Goal: Task Accomplishment & Management: Complete application form

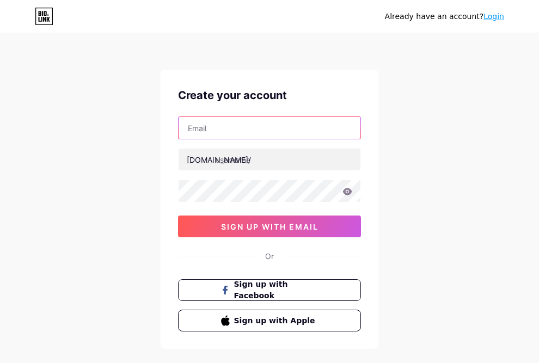
click at [340, 127] on input "text" at bounding box center [270, 128] width 182 height 22
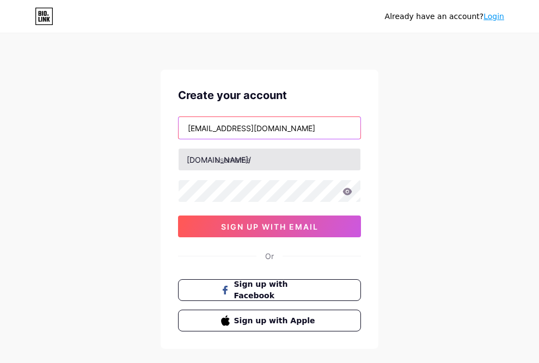
type input "[EMAIL_ADDRESS][DOMAIN_NAME]"
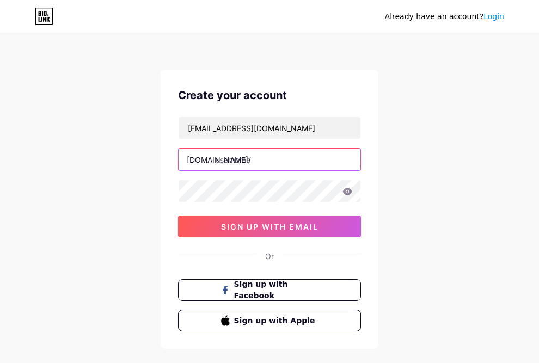
click at [323, 153] on input "text" at bounding box center [270, 160] width 182 height 22
type input "daniaalsaraf"
click at [413, 135] on div "Already have an account? Login Create your account [EMAIL_ADDRESS][DOMAIN_NAME]…" at bounding box center [269, 208] width 539 height 416
click at [351, 194] on icon at bounding box center [347, 192] width 10 height 8
click at [346, 194] on icon at bounding box center [347, 191] width 9 height 7
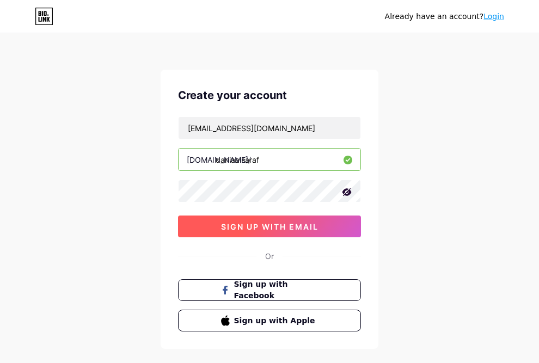
click at [331, 228] on button "sign up with email" at bounding box center [269, 227] width 183 height 22
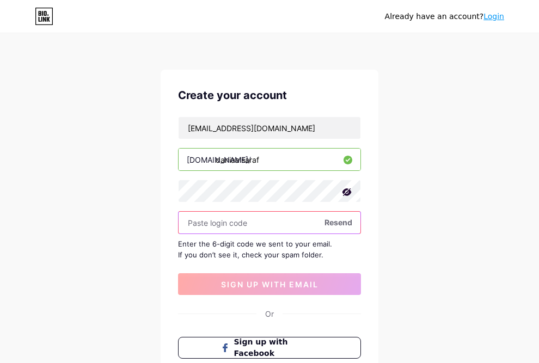
click at [199, 228] on input "text" at bounding box center [270, 223] width 182 height 22
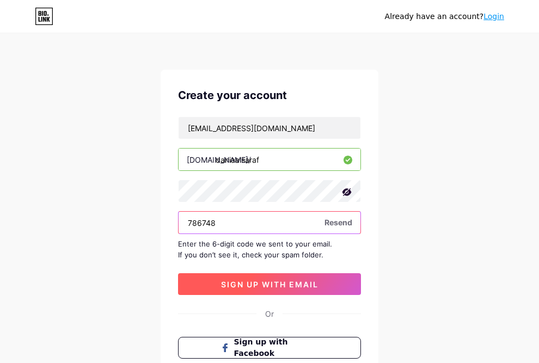
type input "786748"
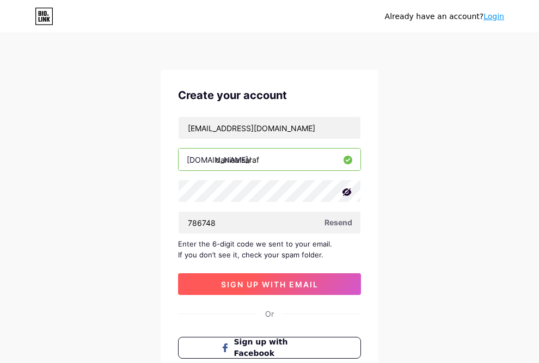
click at [230, 287] on span "sign up with email" at bounding box center [269, 284] width 97 height 9
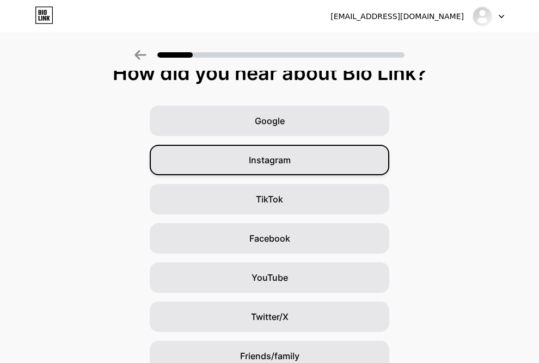
scroll to position [16, 0]
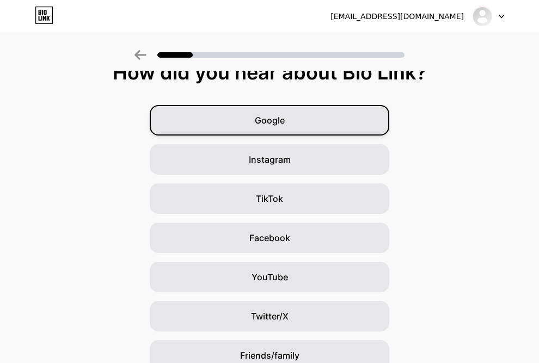
click at [296, 124] on div "Google" at bounding box center [269, 120] width 239 height 30
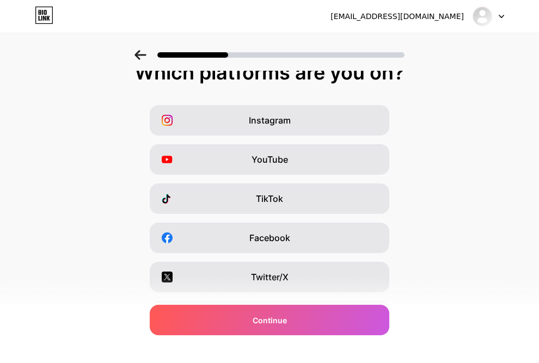
scroll to position [0, 0]
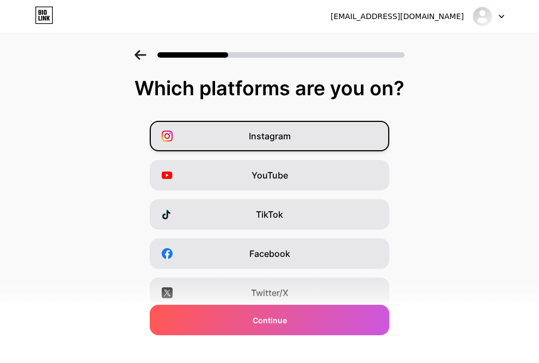
click at [296, 124] on div "Instagram" at bounding box center [269, 136] width 239 height 30
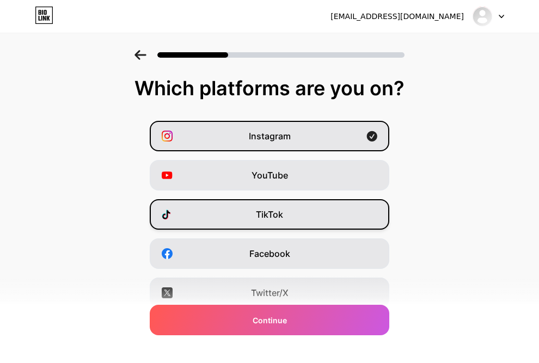
click at [269, 223] on div "TikTok" at bounding box center [269, 214] width 239 height 30
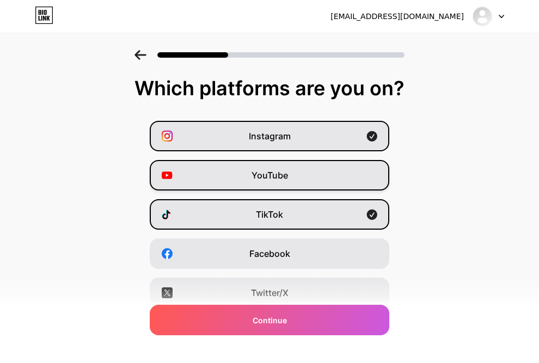
click at [280, 177] on span "YouTube" at bounding box center [269, 175] width 36 height 13
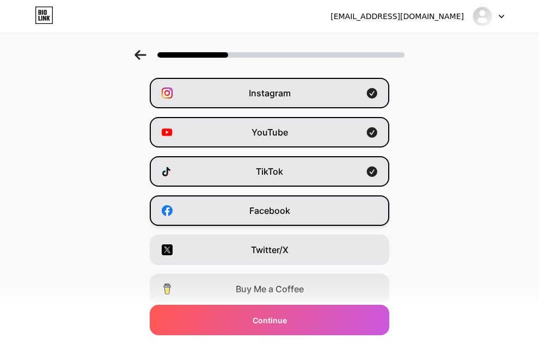
click at [276, 217] on span "Facebook" at bounding box center [269, 210] width 41 height 13
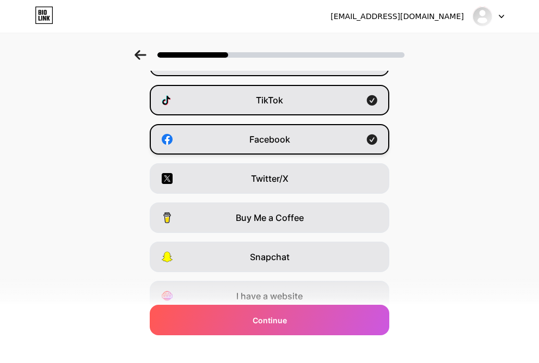
scroll to position [117, 0]
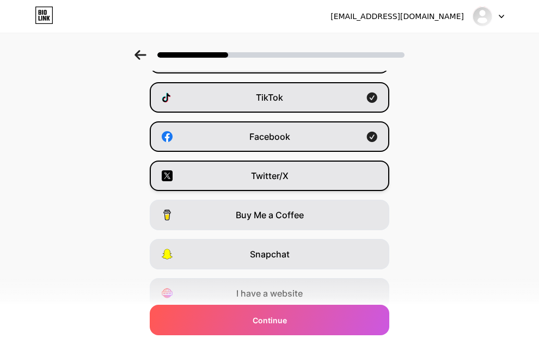
click at [290, 178] on div "Twitter/X" at bounding box center [269, 176] width 239 height 30
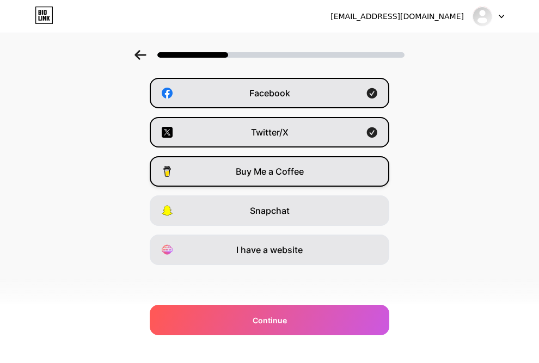
scroll to position [161, 0]
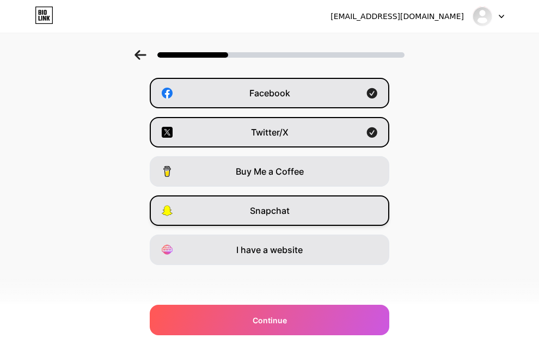
click at [279, 211] on span "Snapchat" at bounding box center [270, 210] width 40 height 13
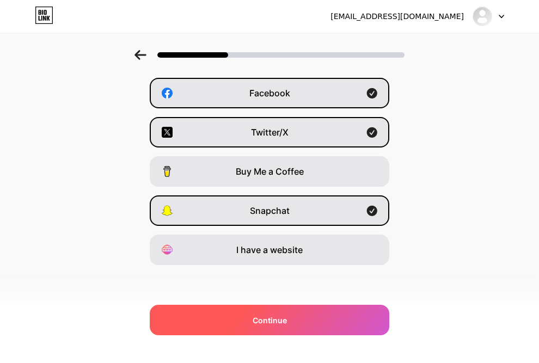
click at [261, 323] on span "Continue" at bounding box center [270, 320] width 34 height 11
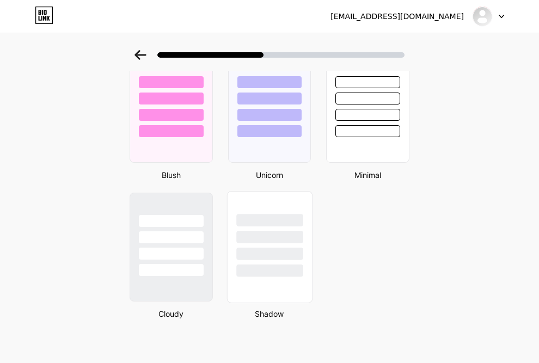
scroll to position [903, 0]
click at [183, 142] on div at bounding box center [170, 108] width 85 height 112
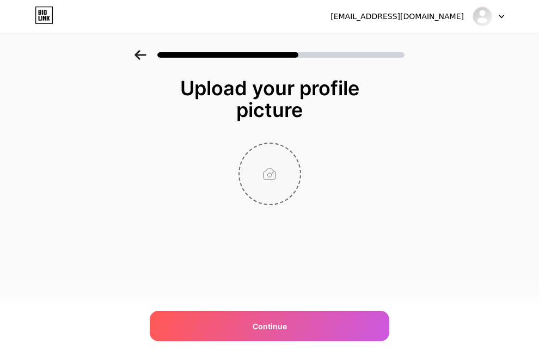
click at [274, 173] on input "file" at bounding box center [269, 174] width 60 height 60
type input "C:\fakepath\IMG_7749.jpeg"
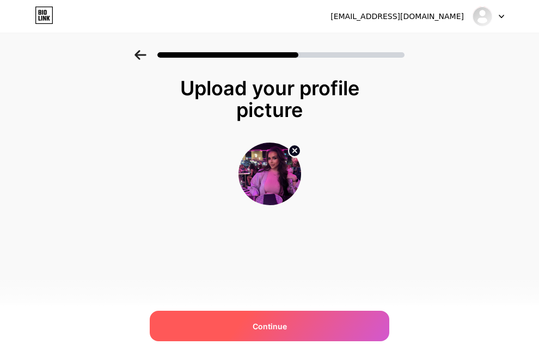
click at [302, 326] on div "Continue" at bounding box center [269, 326] width 239 height 30
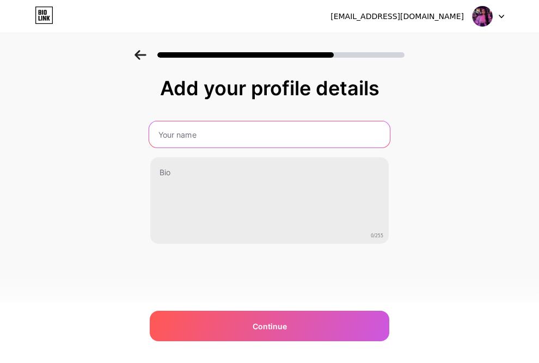
click at [305, 140] on input "text" at bounding box center [269, 134] width 241 height 26
type input "Dania"
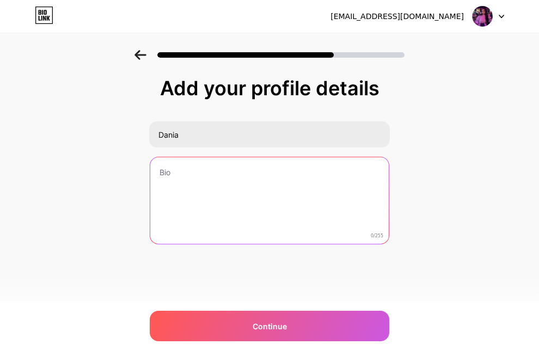
click at [234, 173] on textarea at bounding box center [269, 201] width 238 height 88
paste textarea "Dreaming up brands that inspire, empower & evolve 🌙 🪡 [PERSON_NAME] Fashion | 💻…"
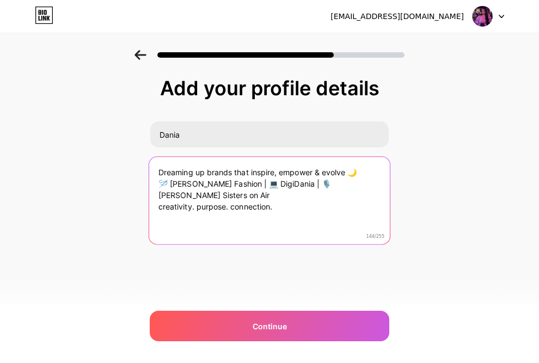
click at [359, 171] on textarea "Dreaming up brands that inspire, empower & evolve 🌙 🪡 [PERSON_NAME] Fashion | 💻…" at bounding box center [269, 201] width 241 height 89
click at [371, 223] on textarea "Dreaming up brands that inspire, empower & evolve 🪡 [PERSON_NAME] Fashion | 💻 D…" at bounding box center [269, 201] width 241 height 89
click at [354, 173] on textarea "Dreaming up brands that inspire, empower & evolve 🪡 [PERSON_NAME] Fashion | 💻 D…" at bounding box center [269, 201] width 241 height 89
click at [347, 170] on textarea "Dreaming up brands that inspire, empower & evolve 🪡 [PERSON_NAME] Fashion | 💻 D…" at bounding box center [269, 201] width 241 height 89
paste textarea "✨"
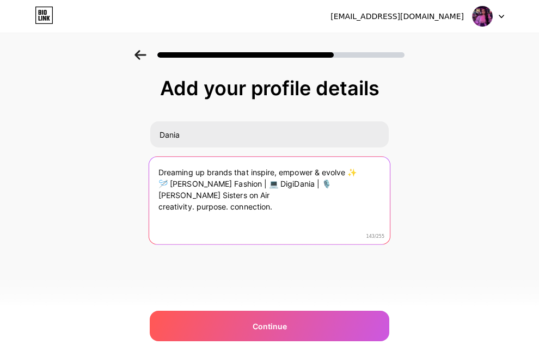
click at [175, 172] on textarea "Dreaming up brands that inspire, empower & evolve ✨ 🪡 [PERSON_NAME] Fashion | 💻…" at bounding box center [269, 201] width 241 height 89
click at [198, 175] on textarea "Creating up brands that inspire, empower & evolve ✨ 🪡 [PERSON_NAME] Fashion | 💻…" at bounding box center [269, 201] width 241 height 89
drag, startPoint x: 274, startPoint y: 185, endPoint x: 229, endPoint y: 186, distance: 45.7
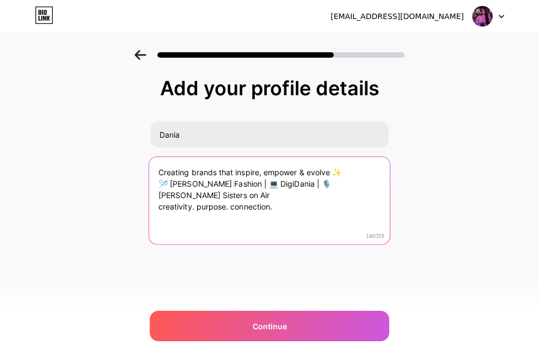
click at [229, 186] on textarea "Creating brands that inspire, empower & evolve ✨ 🪡 [PERSON_NAME] Fashion | 💻 Di…" at bounding box center [269, 201] width 241 height 89
click at [158, 183] on textarea "Creating brands that inspire, empower & evolve ✨ 🪡 [PERSON_NAME] Fashion | 🎙️ […" at bounding box center [269, 201] width 241 height 89
paste textarea "DigiDania"
drag, startPoint x: 278, startPoint y: 196, endPoint x: 155, endPoint y: 196, distance: 123.0
click at [155, 196] on textarea "Creating brands that inspire, empower & evolve ✨ 💻 DigiDania | 🪡 [PERSON_NAME] …" at bounding box center [269, 201] width 241 height 89
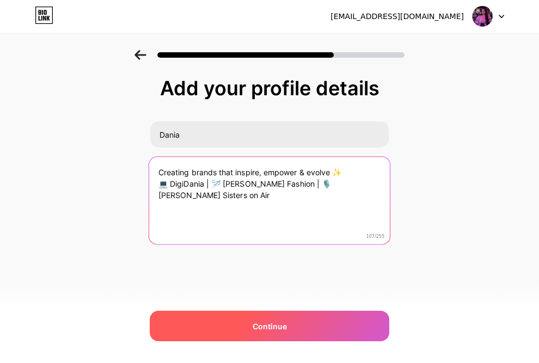
type textarea "Creating brands that inspire, empower & evolve ✨ 💻 DigiDania | 🪡 [PERSON_NAME] …"
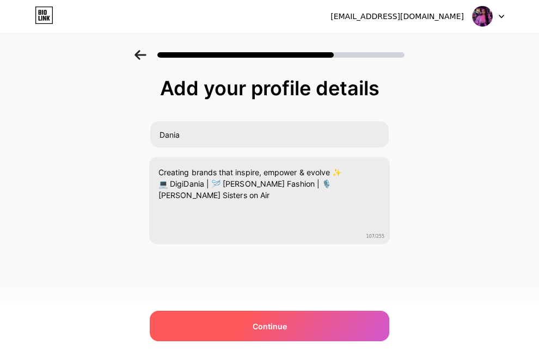
click at [208, 323] on div "Continue" at bounding box center [269, 326] width 239 height 30
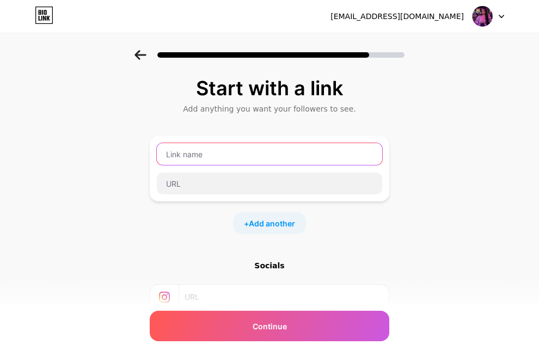
click at [296, 152] on input "text" at bounding box center [269, 154] width 225 height 22
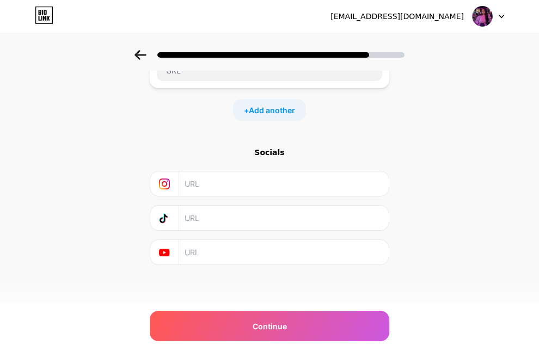
scroll to position [113, 0]
click at [257, 174] on input "text" at bounding box center [284, 183] width 198 height 24
type input "digidania"
click at [244, 133] on div "Start with a link Add anything you want your followers to see. + Add another So…" at bounding box center [269, 114] width 239 height 301
click at [234, 190] on input "digidania" at bounding box center [284, 183] width 198 height 24
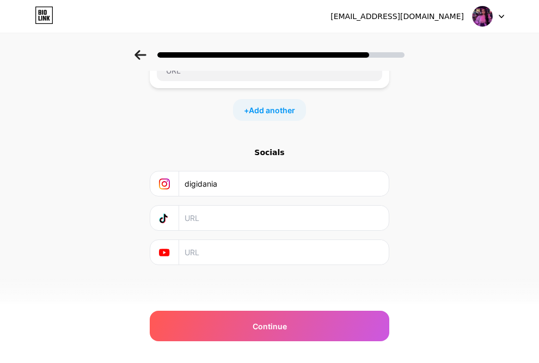
click at [234, 190] on input "digidania" at bounding box center [284, 183] width 198 height 24
paste input "[URL][DOMAIN_NAME]"
type input "[URL][DOMAIN_NAME]"
click at [261, 213] on input "text" at bounding box center [284, 218] width 198 height 24
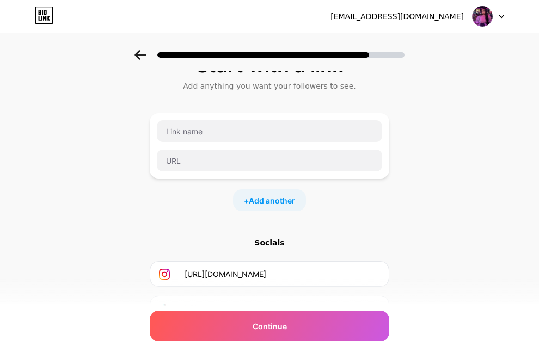
scroll to position [17, 0]
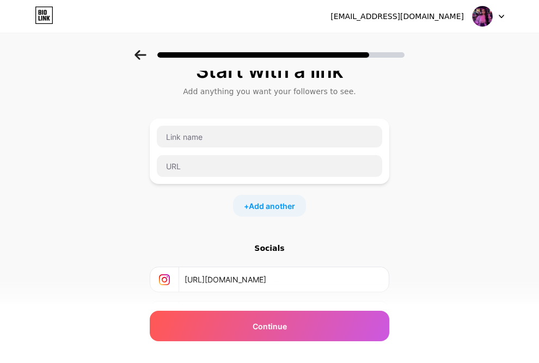
click at [261, 213] on div "+ Add another" at bounding box center [269, 206] width 73 height 22
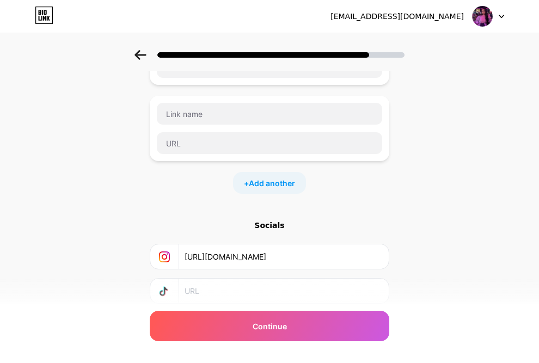
scroll to position [165, 0]
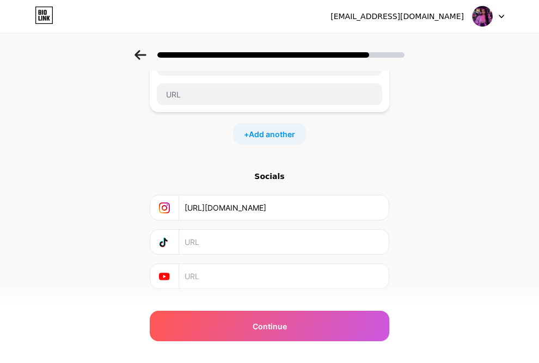
click at [266, 208] on input "[URL][DOMAIN_NAME]" at bounding box center [284, 207] width 198 height 24
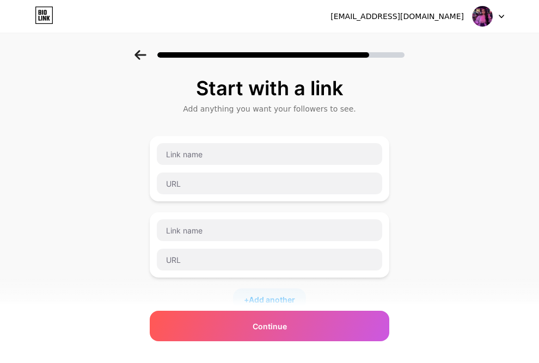
scroll to position [0, 0]
click at [138, 55] on icon at bounding box center [139, 55] width 11 height 10
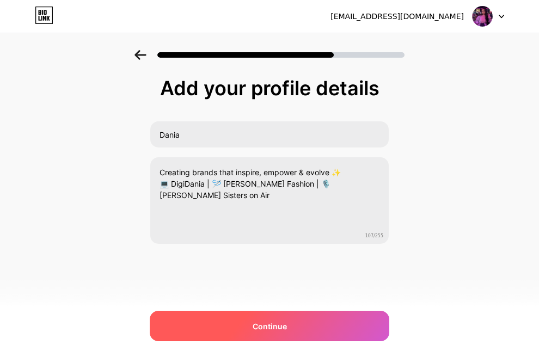
click at [267, 335] on div "Continue" at bounding box center [269, 326] width 239 height 30
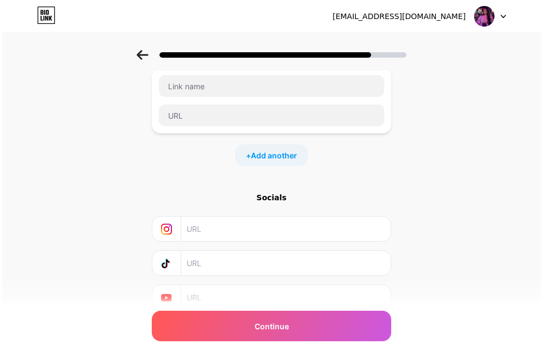
scroll to position [99, 0]
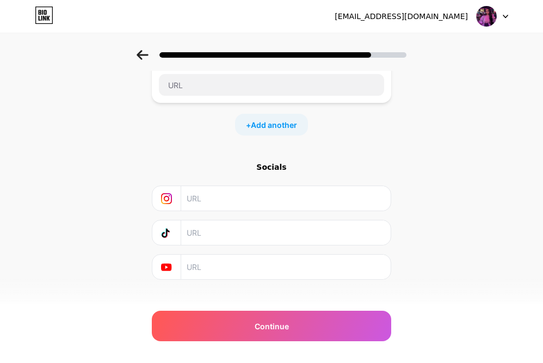
click at [104, 124] on div "Start with a link Add anything you want your followers to see. + Add another So…" at bounding box center [271, 143] width 543 height 383
